Goal: Information Seeking & Learning: Learn about a topic

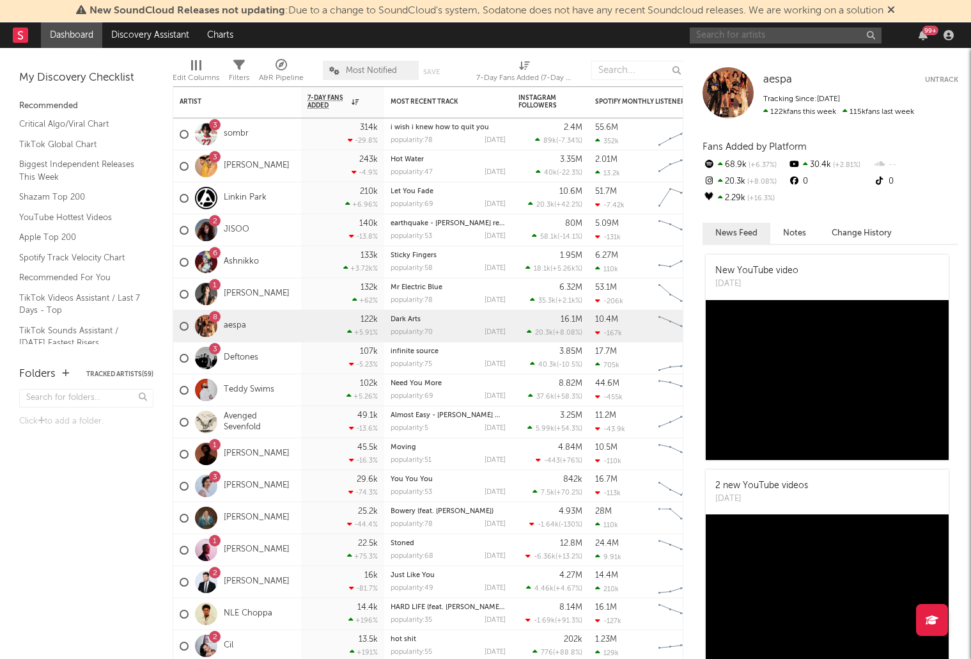
click at [776, 36] on input "text" at bounding box center [786, 35] width 192 height 16
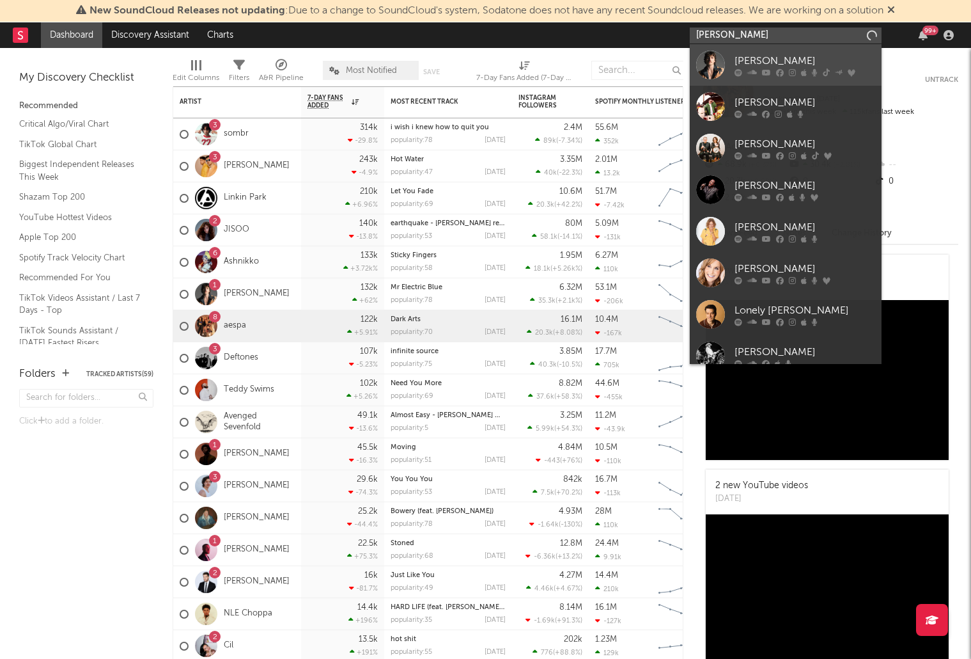
type input "benson"
click at [743, 60] on div "[PERSON_NAME]" at bounding box center [805, 60] width 141 height 15
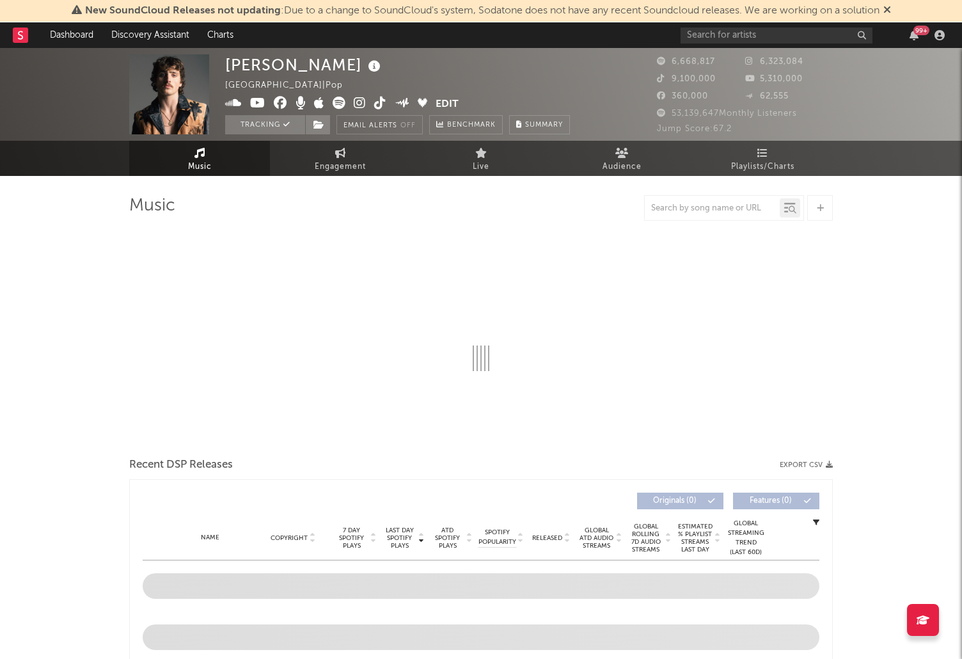
select select "6m"
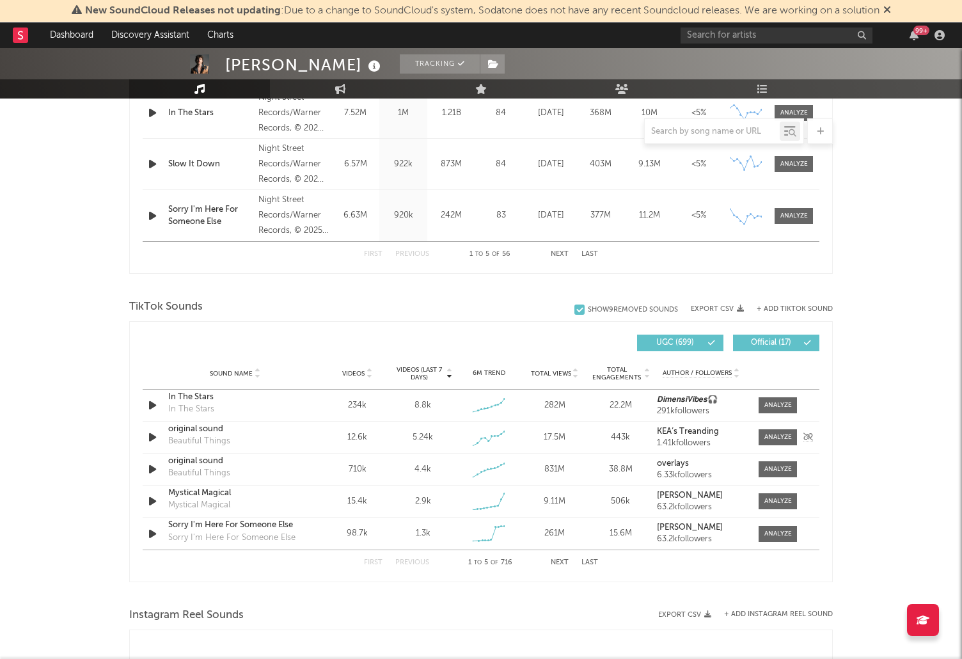
scroll to position [678, 0]
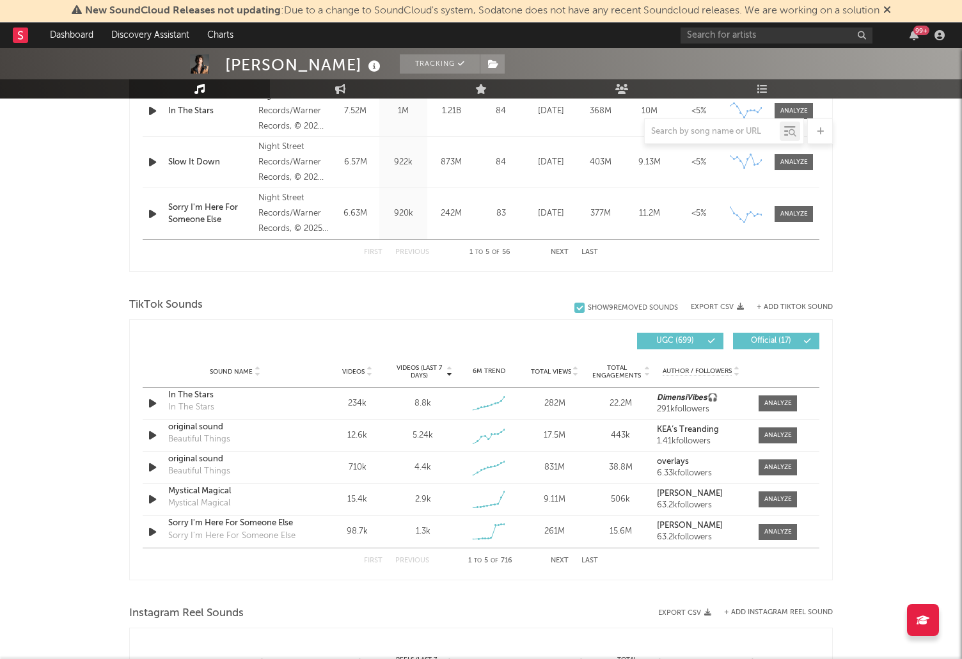
click at [845, 467] on div "Benson Boone Tracking United States | Pop Edit Tracking Email Alerts Off Benchm…" at bounding box center [481, 323] width 962 height 1906
click at [783, 400] on div at bounding box center [777, 403] width 27 height 10
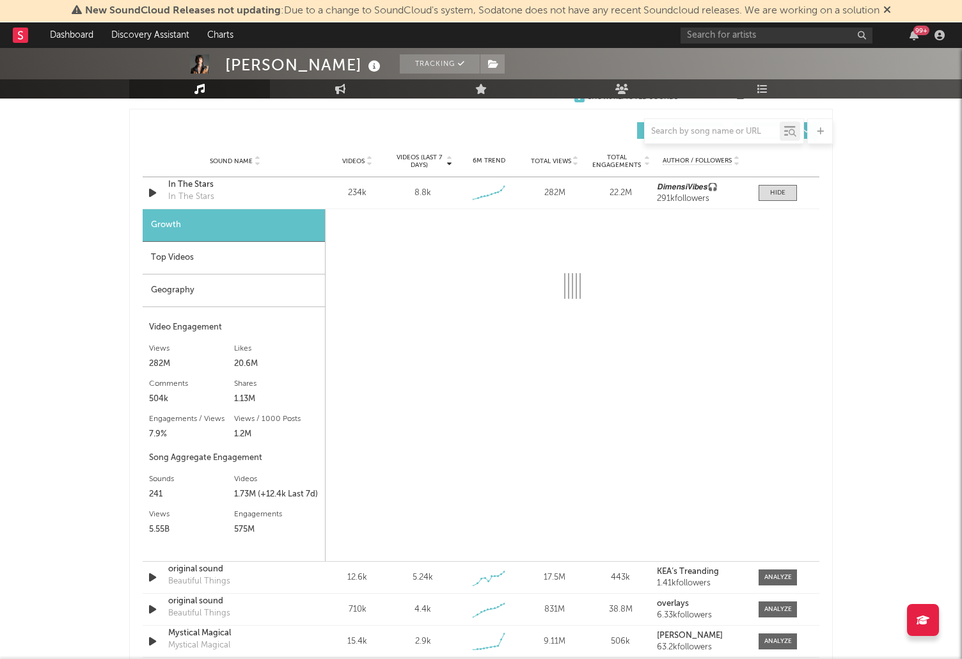
scroll to position [822, 0]
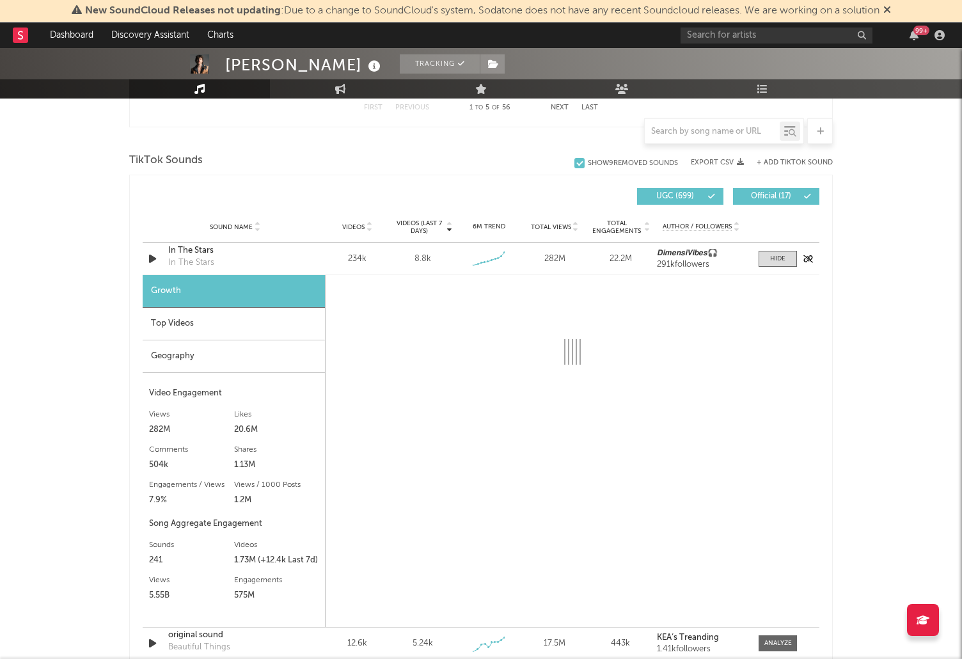
click at [198, 249] on div "In The Stars" at bounding box center [235, 250] width 134 height 13
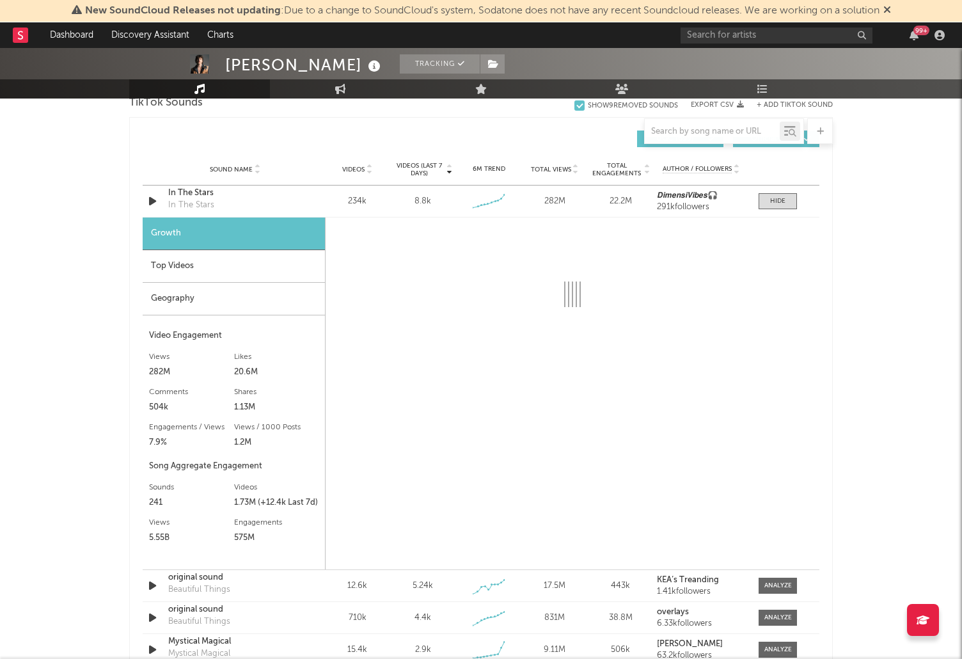
scroll to position [937, 0]
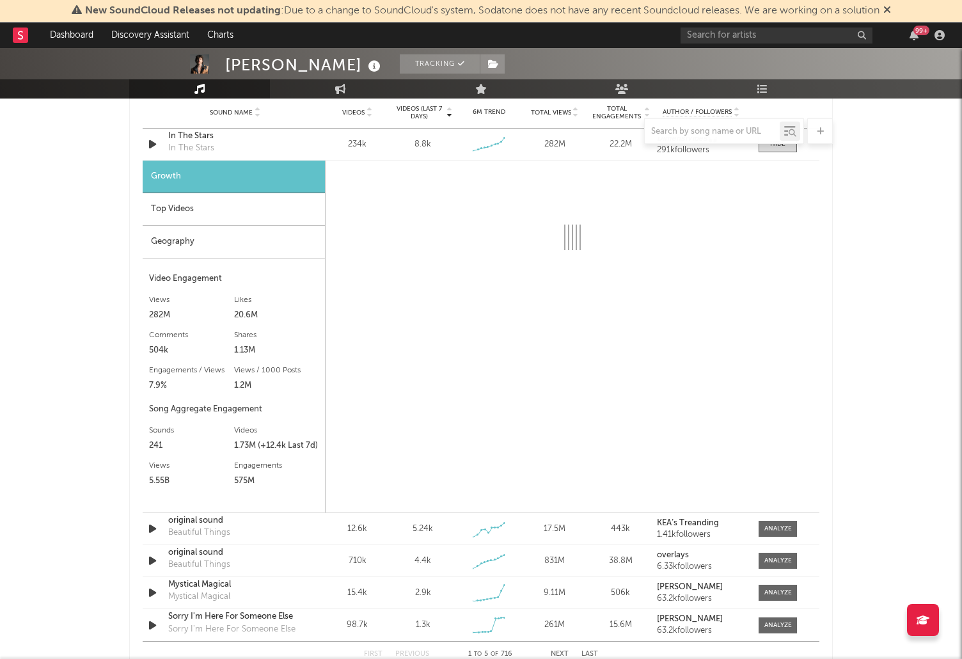
select select "6m"
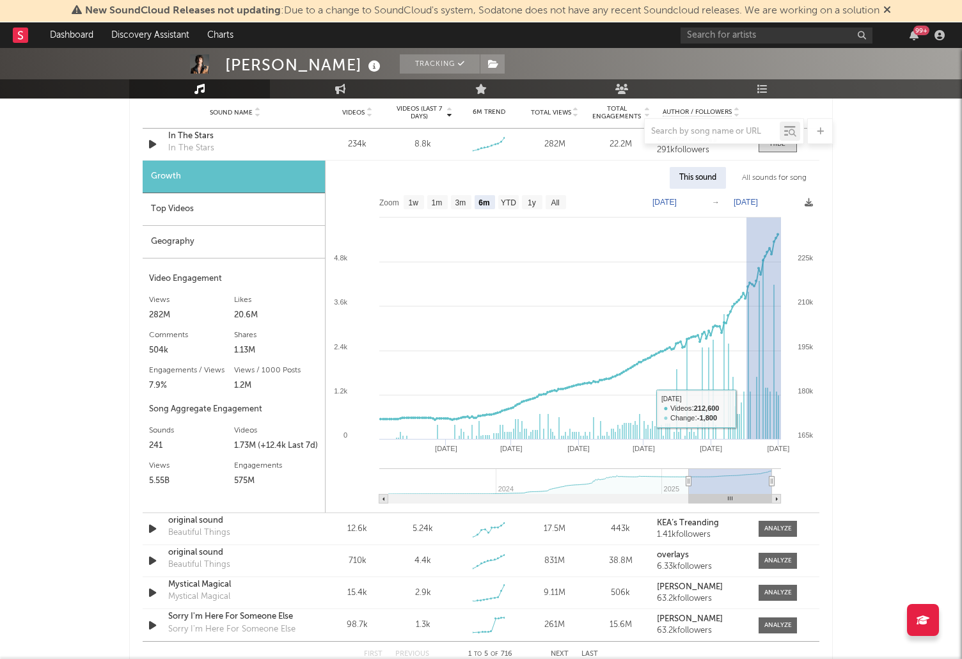
drag, startPoint x: 746, startPoint y: 408, endPoint x: 868, endPoint y: 405, distance: 122.2
click at [849, 406] on div "Benson Boone Tracking United States | Pop Edit Tracking Email Alerts Off Benchm…" at bounding box center [481, 253] width 962 height 2284
type input "2025-08-17"
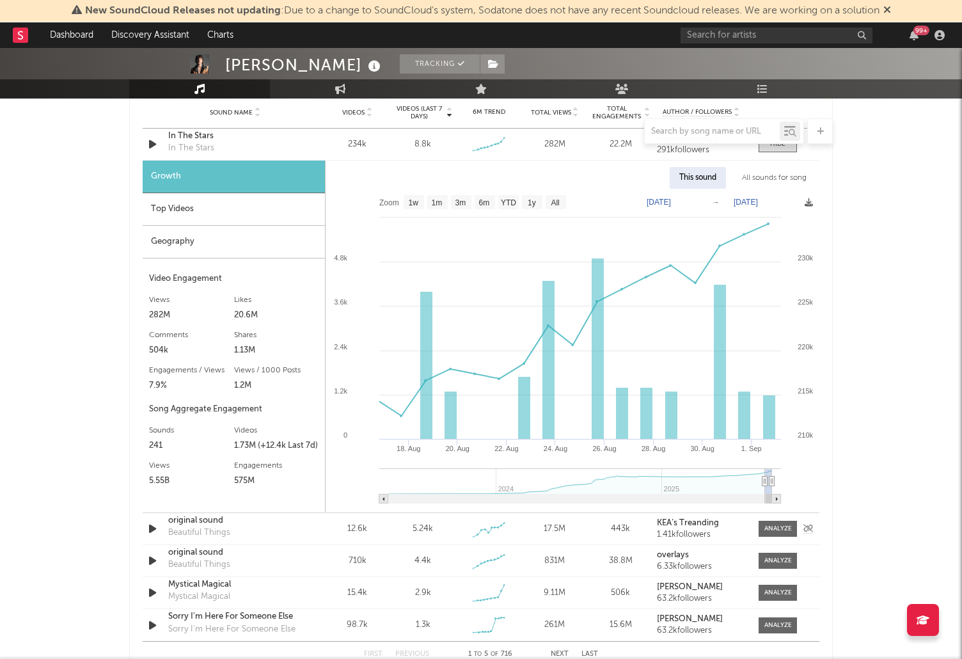
click at [205, 522] on div "original sound" at bounding box center [235, 520] width 134 height 13
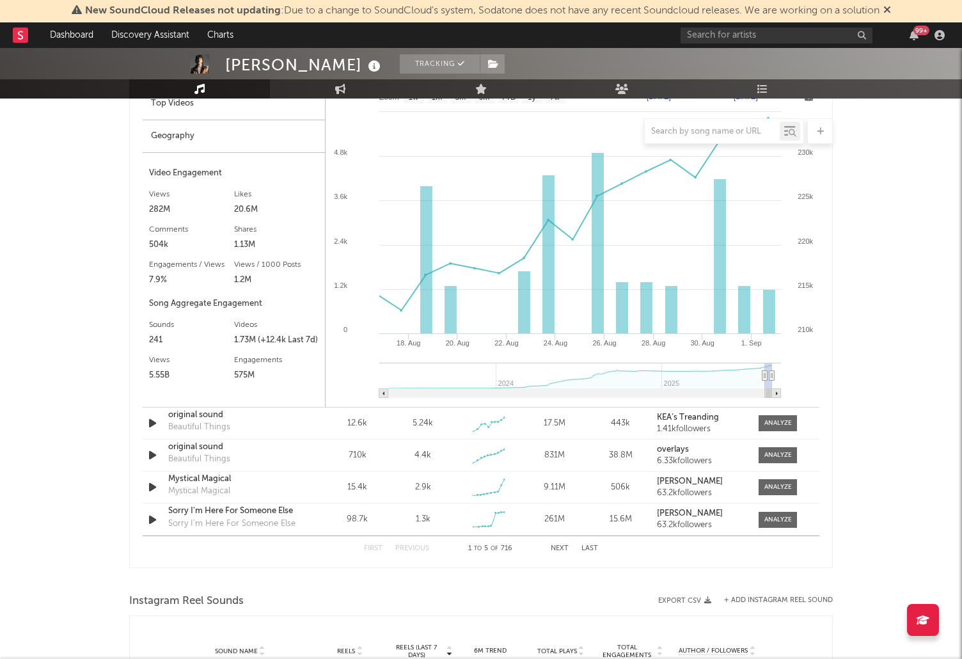
scroll to position [1180, 0]
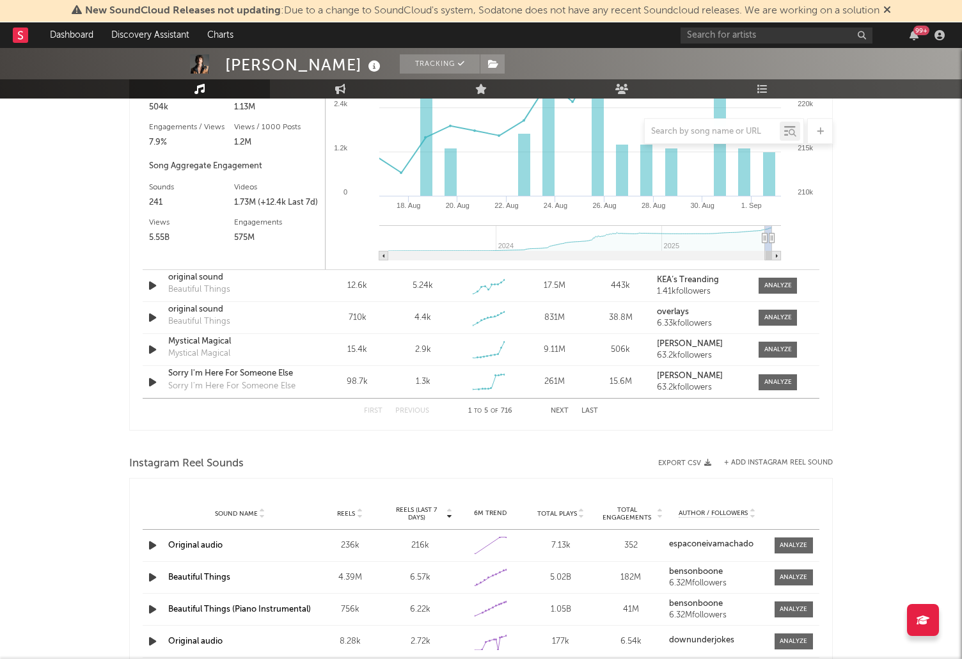
click at [866, 362] on div "Benson Boone Tracking United States | Pop Edit Tracking Email Alerts Off Benchm…" at bounding box center [481, 10] width 962 height 2284
click at [562, 408] on button "Next" at bounding box center [560, 410] width 18 height 7
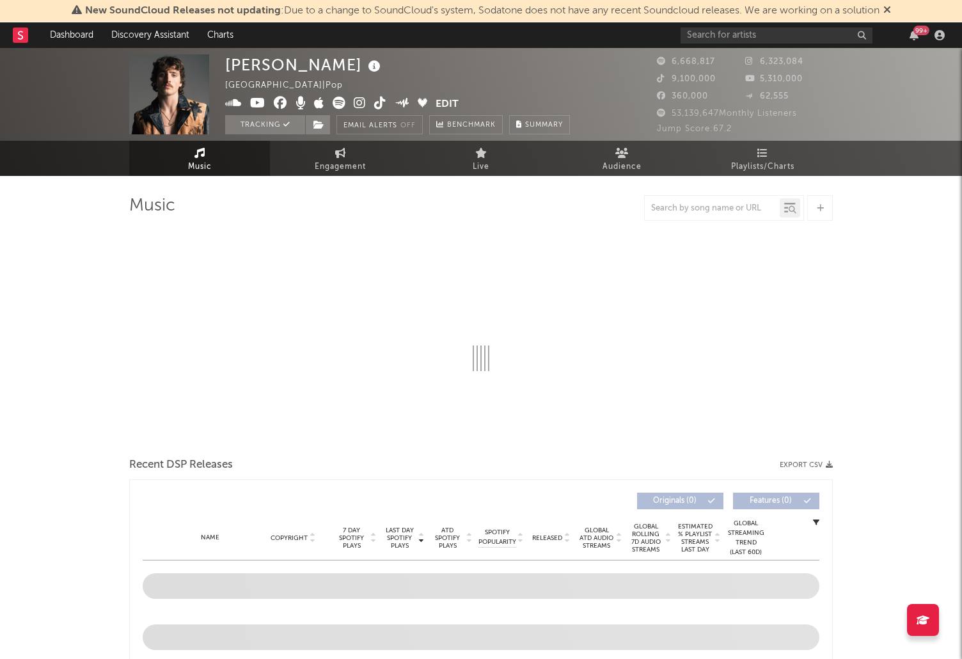
select select "6m"
